Goal: Information Seeking & Learning: Learn about a topic

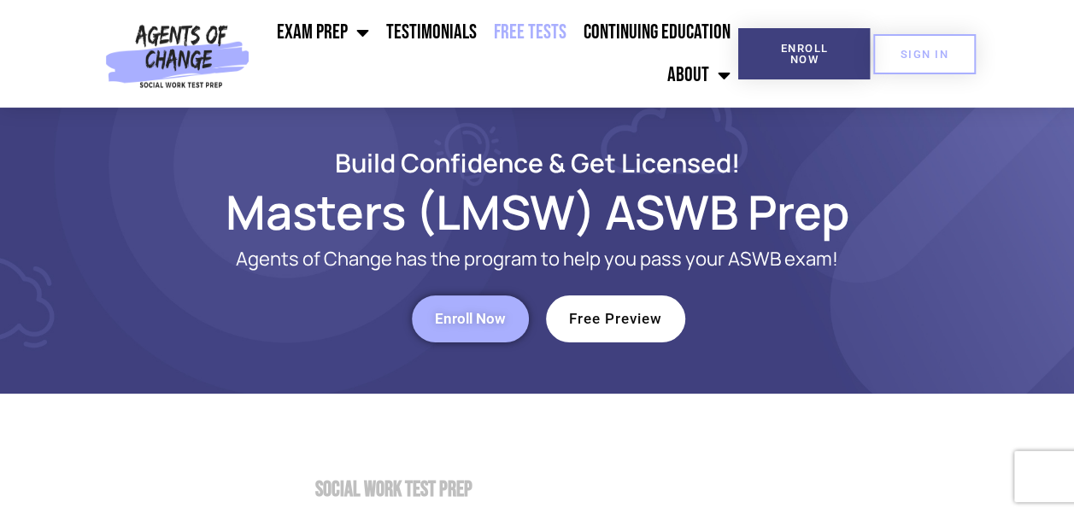
click at [530, 32] on link "Free Tests" at bounding box center [530, 32] width 90 height 43
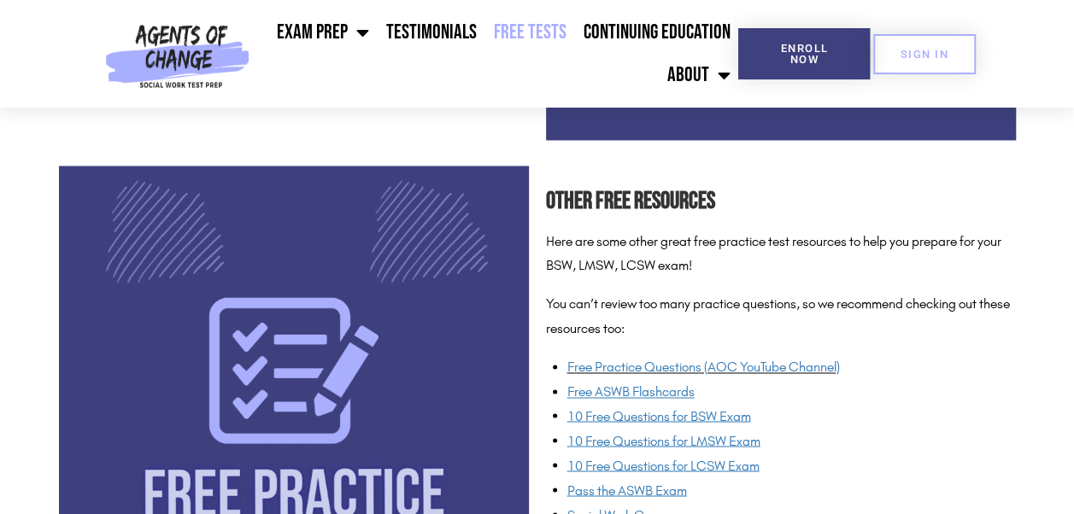
scroll to position [1231, 0]
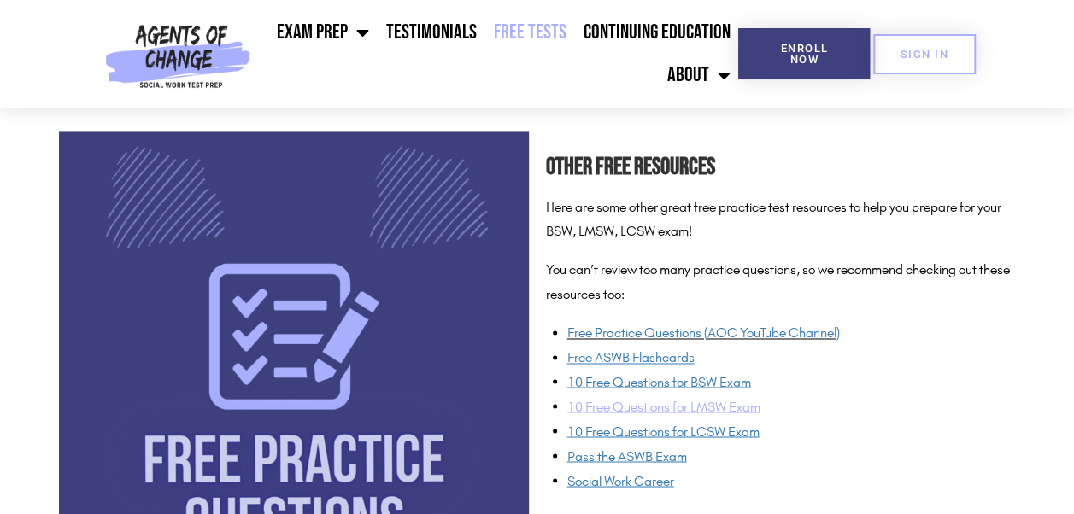
click at [690, 405] on span "10 Free Questions for LMSW Exam" at bounding box center [663, 406] width 193 height 16
